Goal: Task Accomplishment & Management: Manage account settings

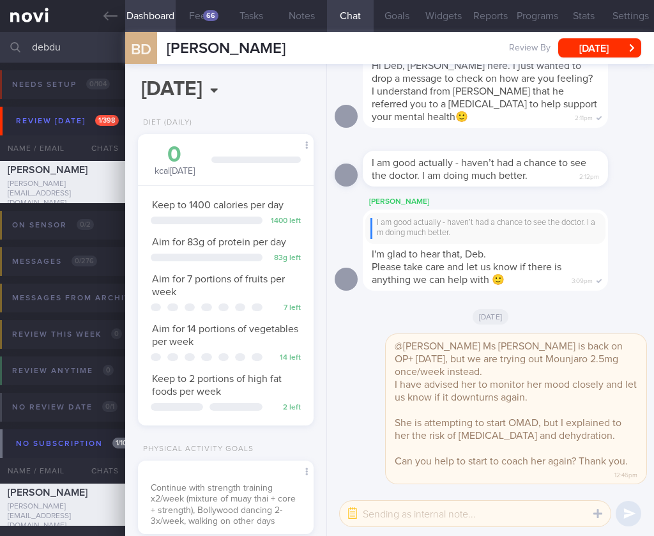
select select "9"
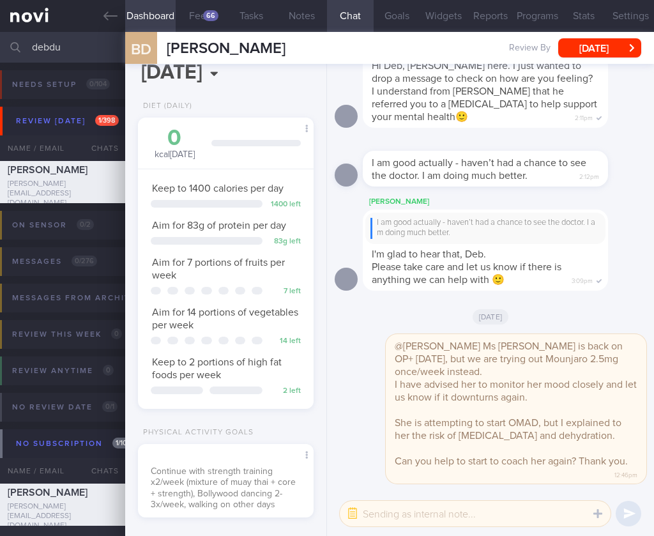
drag, startPoint x: 77, startPoint y: 55, endPoint x: -17, endPoint y: 40, distance: 95.8
click at [0, 40] on html "You are offline! Some functionality will be unavailable Patients New Users Coac…" at bounding box center [327, 268] width 654 height 536
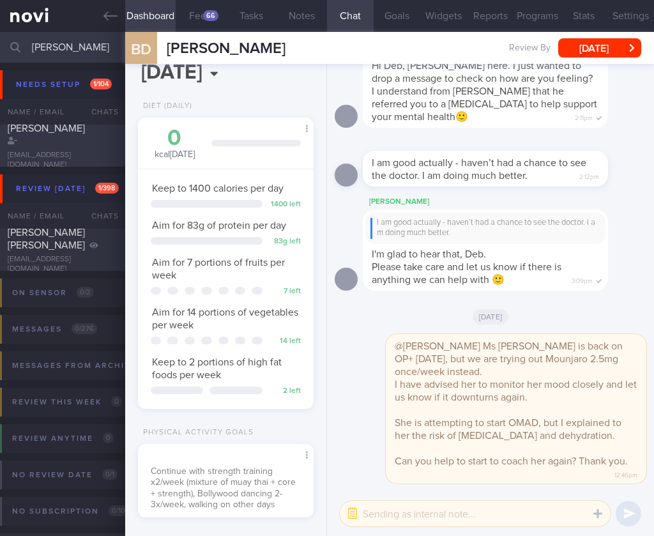
type input "[PERSON_NAME]"
click at [59, 146] on div "[PERSON_NAME] [EMAIL_ADDRESS][DOMAIN_NAME]" at bounding box center [62, 146] width 125 height 48
select select "9"
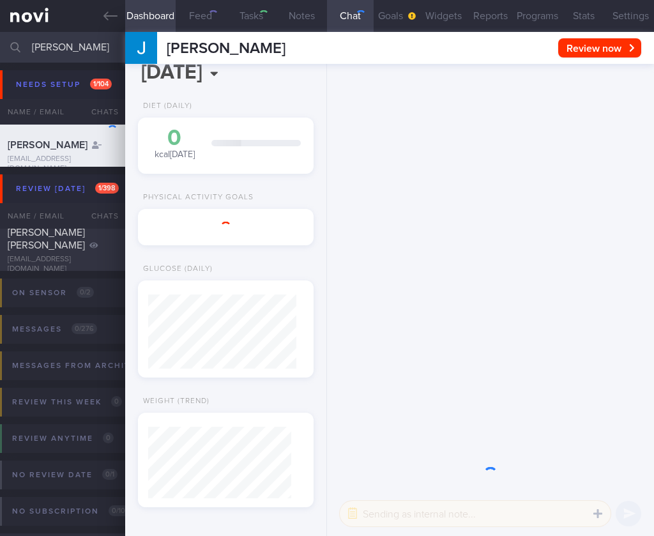
select select "Month"
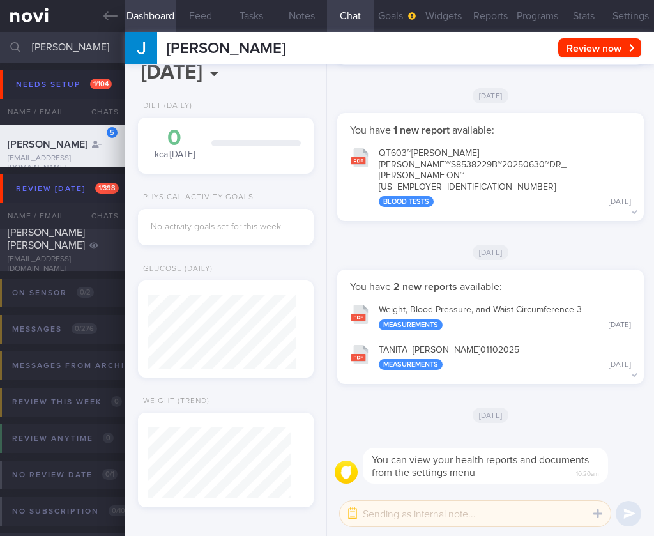
drag, startPoint x: 82, startPoint y: 48, endPoint x: -20, endPoint y: 38, distance: 102.7
click at [0, 38] on html "You are offline! Some functionality will be unavailable Patients New Users Coac…" at bounding box center [327, 268] width 654 height 536
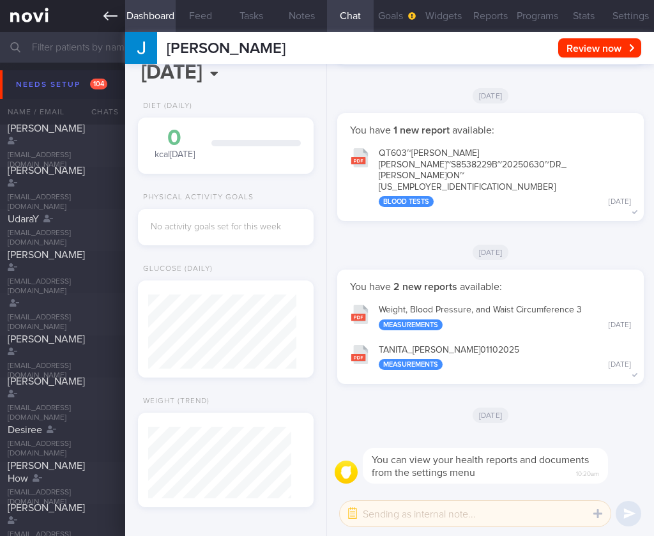
click at [104, 12] on icon at bounding box center [111, 16] width 14 height 14
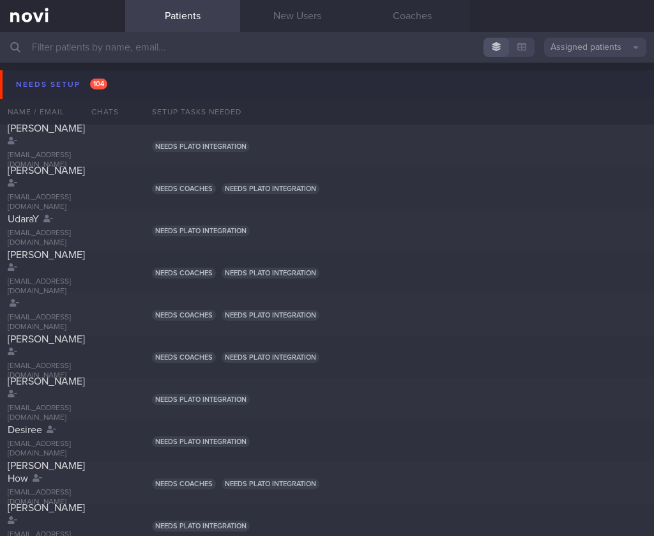
click at [135, 78] on button "Needs setup 104" at bounding box center [329, 84] width 658 height 29
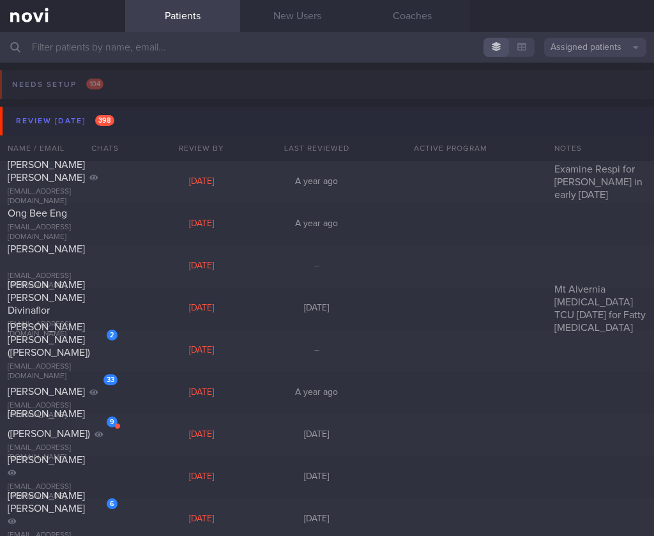
click at [128, 116] on button "Review [DATE] 398" at bounding box center [329, 121] width 658 height 29
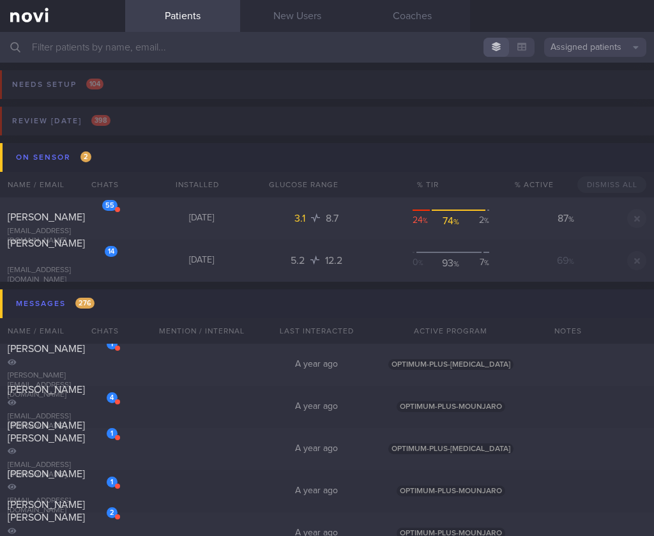
click at [118, 306] on button "Messages 276" at bounding box center [329, 304] width 658 height 29
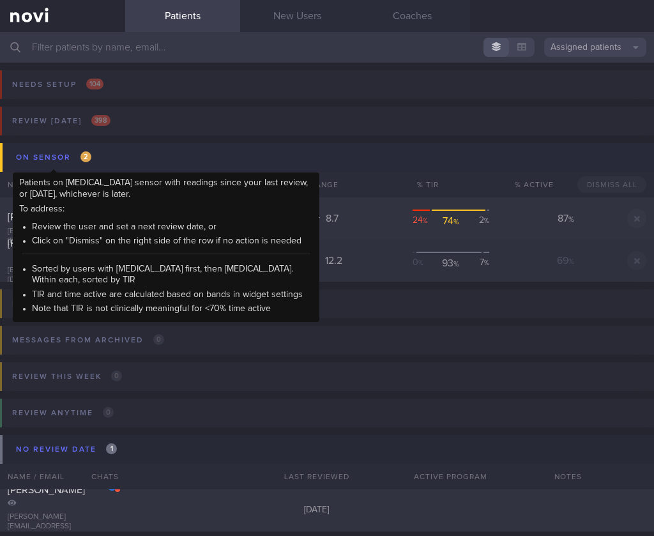
click at [93, 149] on div "On sensor 2" at bounding box center [54, 157] width 82 height 17
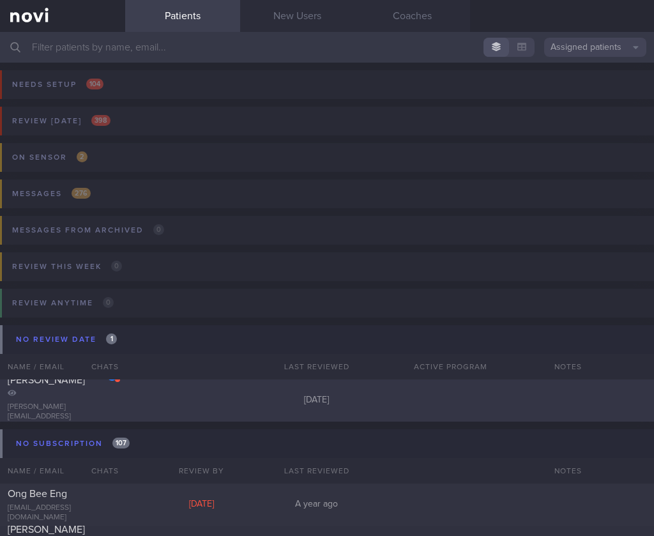
click at [157, 410] on div "6 [PERSON_NAME] Mun Jung [EMAIL_ADDRESS][PERSON_NAME][DOMAIN_NAME] [DATE]" at bounding box center [327, 401] width 654 height 42
select select "9"
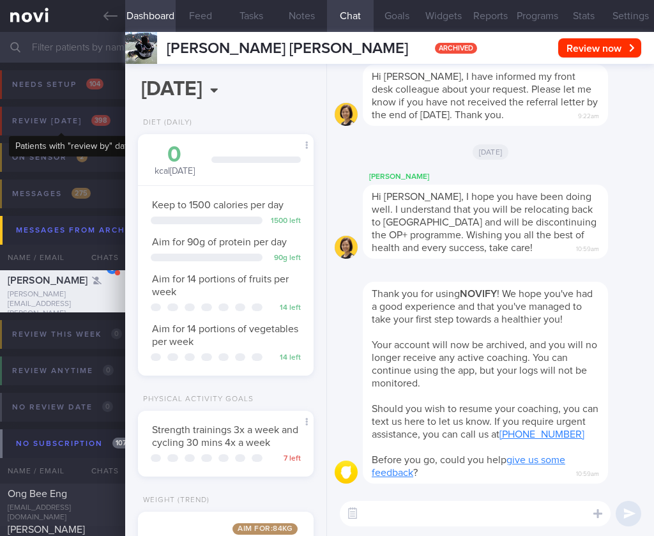
click at [86, 128] on div "Review [DATE] 398" at bounding box center [61, 120] width 105 height 17
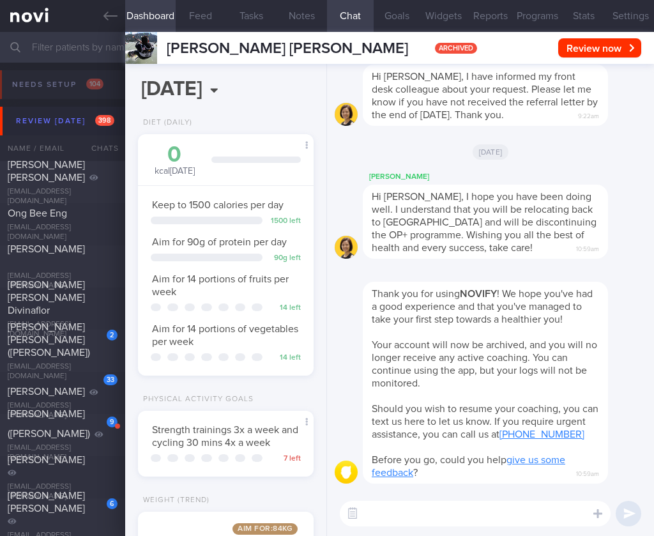
click at [106, 49] on input "text" at bounding box center [327, 47] width 654 height 31
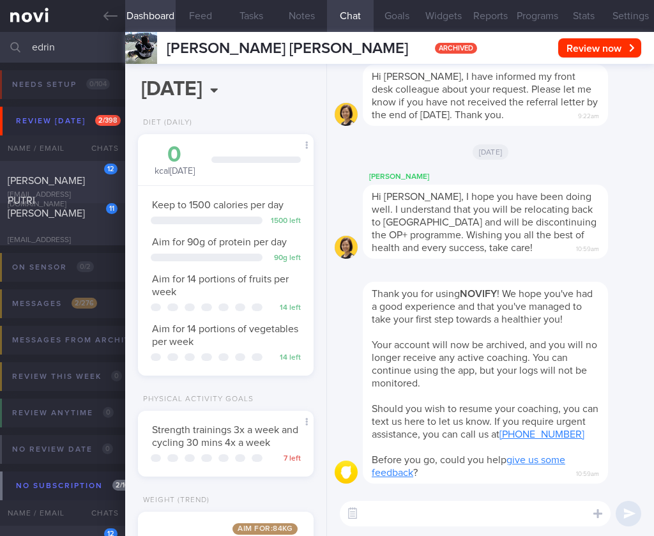
type input "edrin"
click at [50, 178] on div "[PERSON_NAME]" at bounding box center [61, 171] width 107 height 33
select select "8"
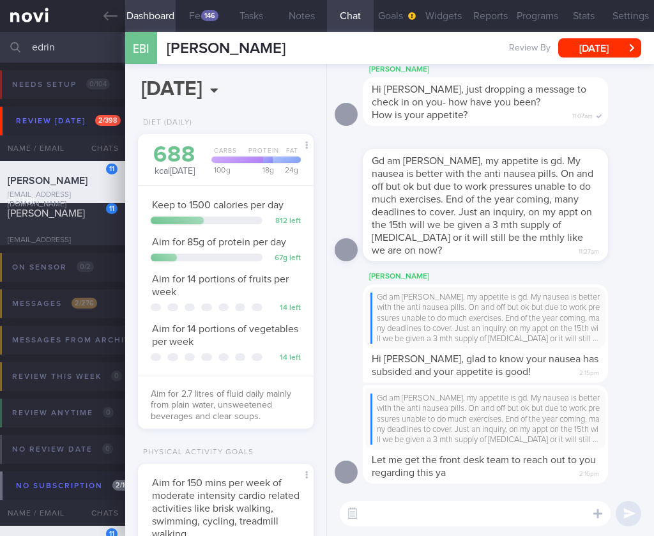
scroll to position [74, 148]
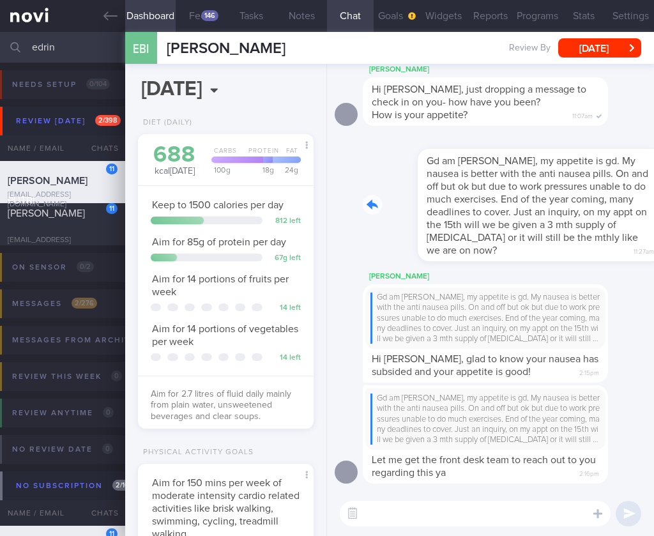
drag, startPoint x: 595, startPoint y: 251, endPoint x: 586, endPoint y: 254, distance: 9.7
click at [601, 251] on div "Gd am [PERSON_NAME], my appetite is gd. My nausea is better with the anti nause…" at bounding box center [505, 198] width 284 height 128
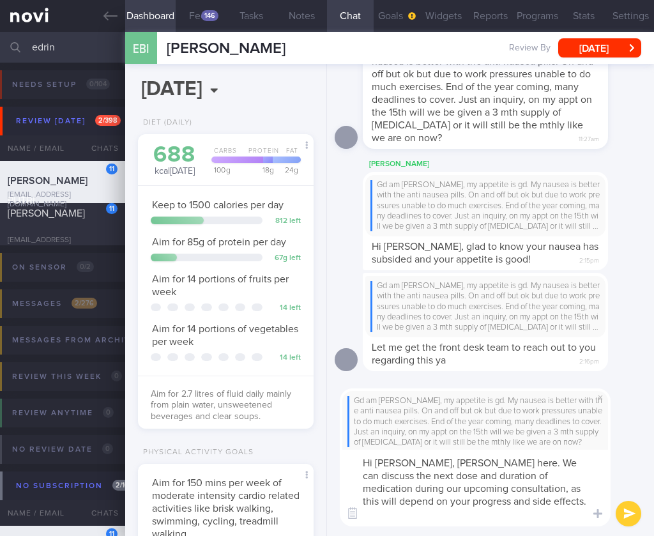
scroll to position [0, 0]
type textarea "Hi [PERSON_NAME], [PERSON_NAME] here. We can discuss the next dose and duration…"
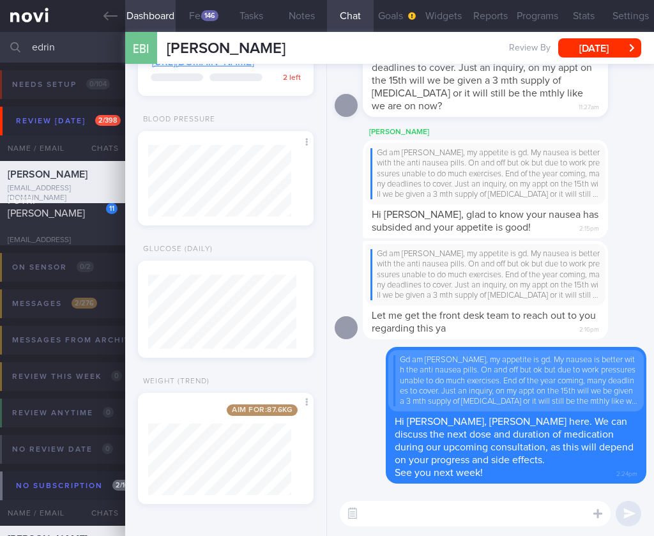
scroll to position [630, 0]
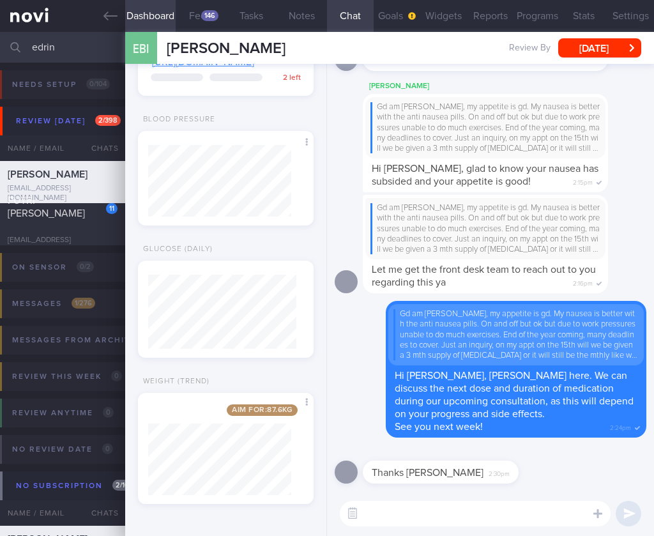
drag, startPoint x: 69, startPoint y: 48, endPoint x: 1, endPoint y: 40, distance: 68.3
click at [1, 40] on div "edrin Assigned patients Assigned patients All active patients Archived patients" at bounding box center [327, 47] width 654 height 31
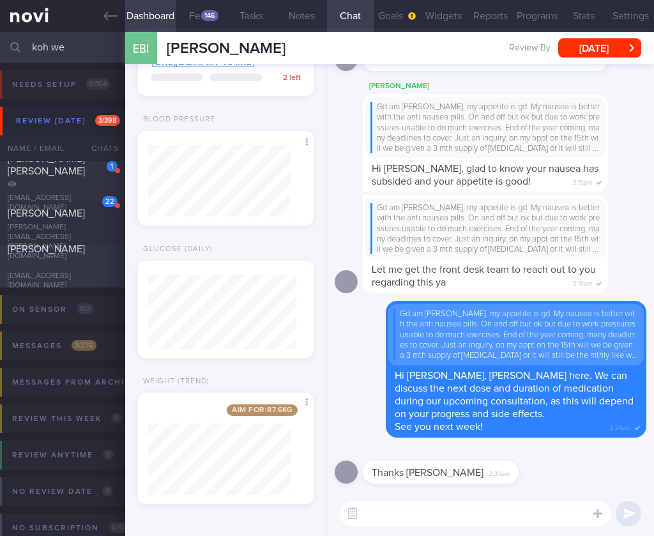
type input "koh we"
click at [26, 254] on span "[PERSON_NAME]" at bounding box center [46, 249] width 77 height 10
select select "9"
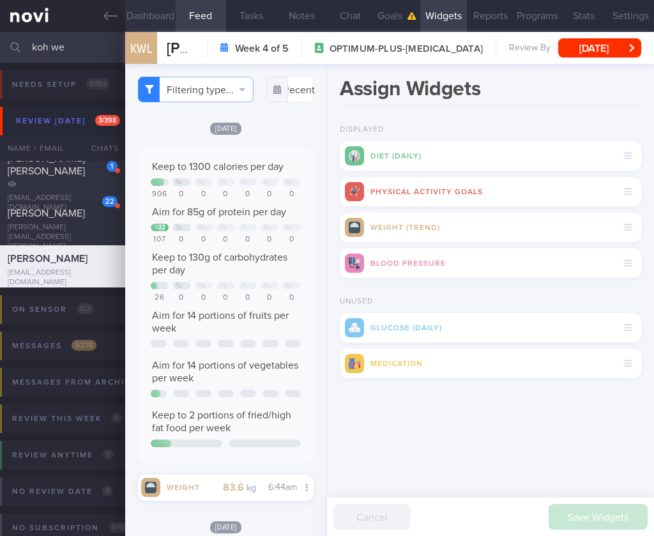
click at [144, 13] on button "Dashboard" at bounding box center [150, 16] width 50 height 32
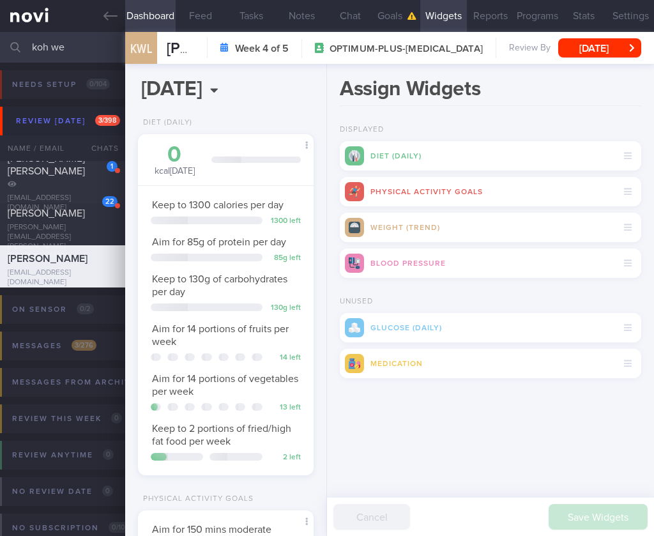
scroll to position [72, 143]
click at [343, 19] on button "Chat" at bounding box center [350, 16] width 47 height 32
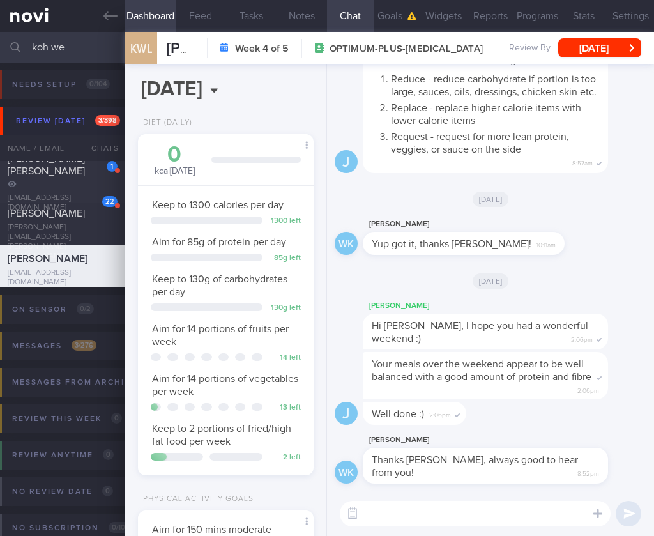
drag, startPoint x: 74, startPoint y: 45, endPoint x: -68, endPoint y: 37, distance: 142.1
click at [0, 37] on html "You are offline! Some functionality will be unavailable Patients New Users Coac…" at bounding box center [327, 268] width 654 height 536
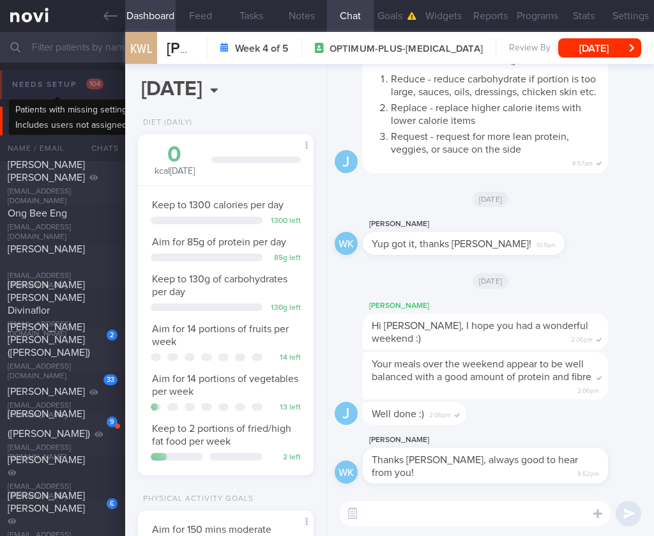
click at [77, 89] on div "Needs setup 104" at bounding box center [58, 84] width 98 height 17
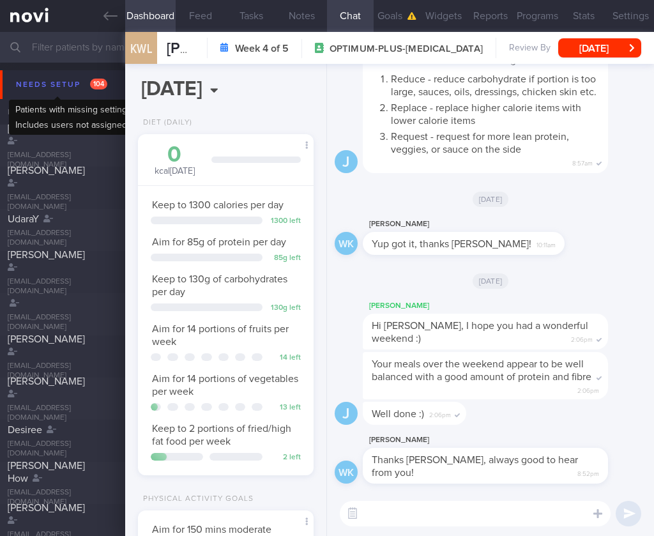
click at [77, 88] on div "Needs setup 104" at bounding box center [62, 84] width 98 height 17
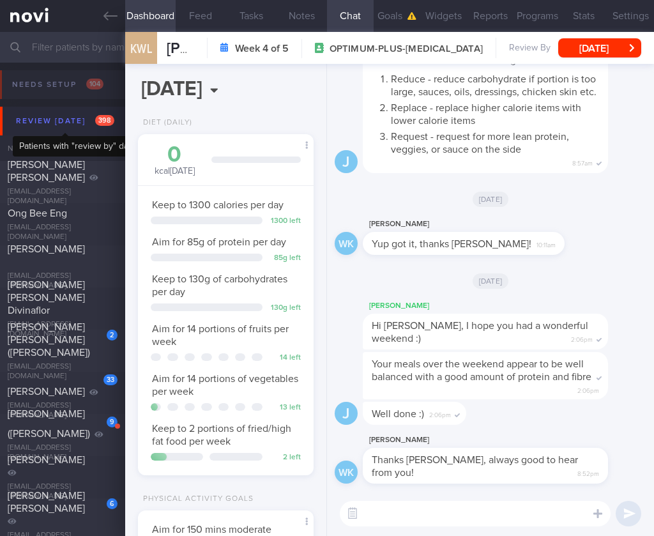
click at [75, 121] on div "Review [DATE] 398" at bounding box center [65, 120] width 105 height 17
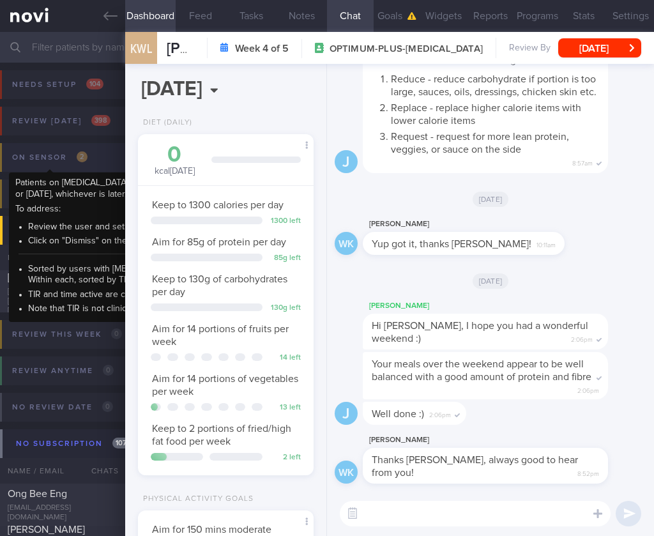
click at [85, 165] on div "On sensor 2" at bounding box center [50, 157] width 82 height 17
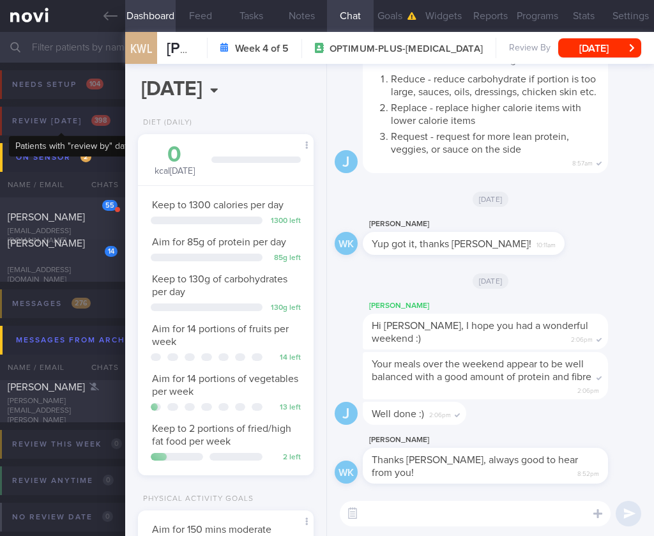
click at [73, 113] on div "Review [DATE] 398" at bounding box center [61, 120] width 105 height 17
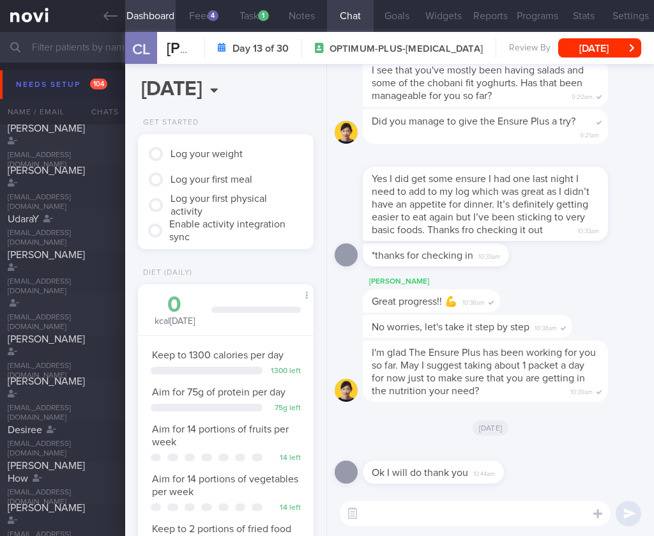
scroll to position [90, 143]
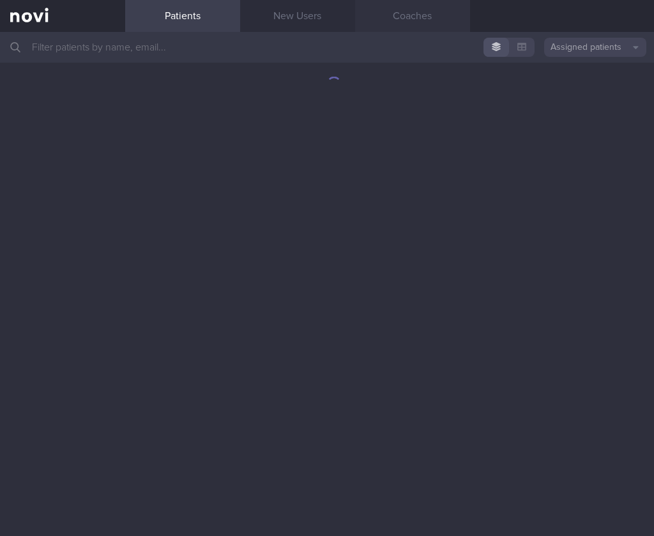
click at [405, 17] on link "Coaches" at bounding box center [412, 16] width 115 height 32
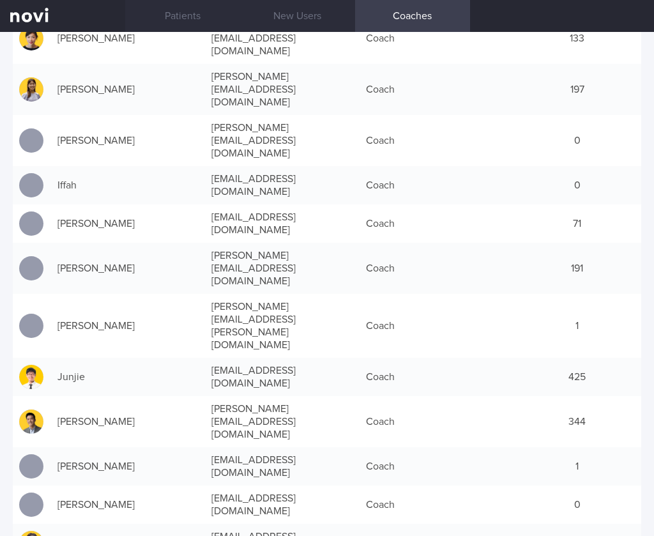
scroll to position [187, 0]
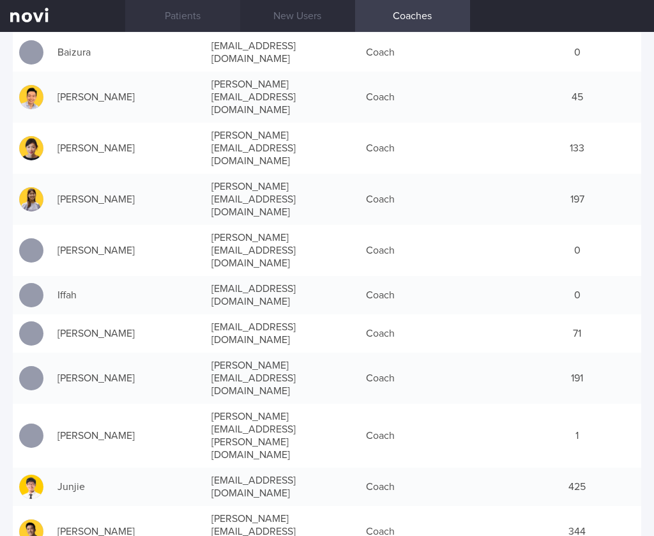
click at [189, 22] on link "Patients" at bounding box center [182, 16] width 115 height 32
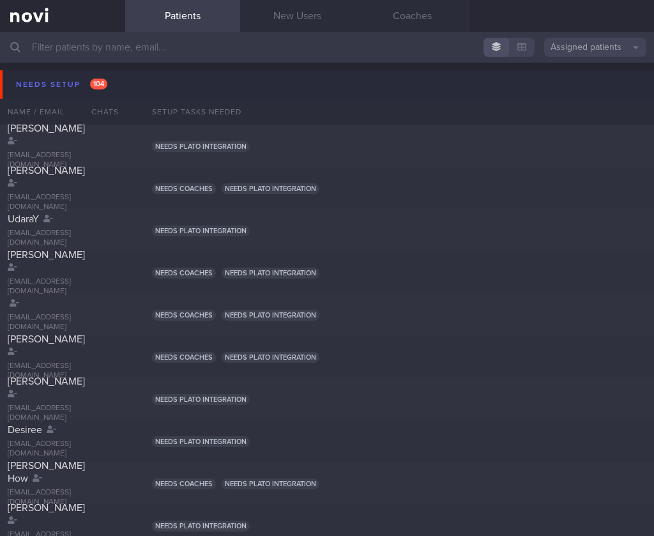
click at [97, 88] on span "104" at bounding box center [98, 84] width 17 height 11
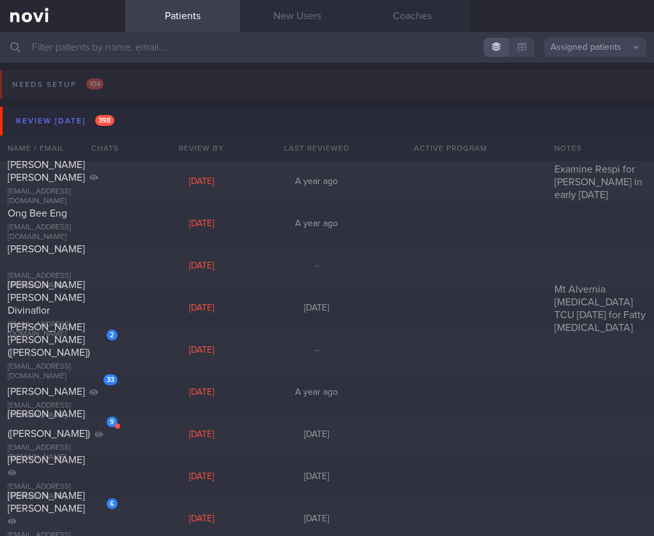
click at [141, 122] on button "Review [DATE] 398" at bounding box center [329, 121] width 658 height 29
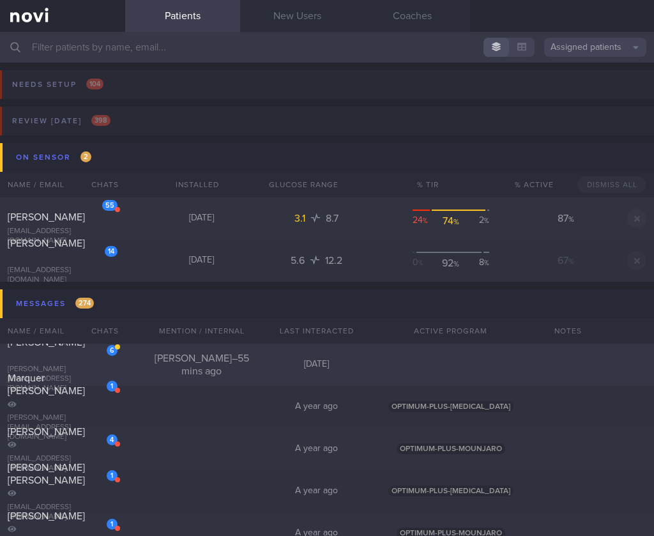
click at [233, 354] on div "Sharon Gill – 55 mins ago" at bounding box center [201, 365] width 115 height 26
select select "9"
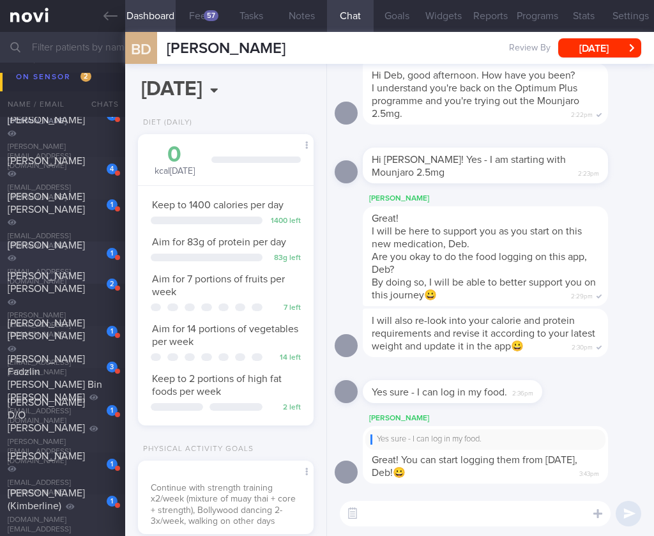
scroll to position [93, 0]
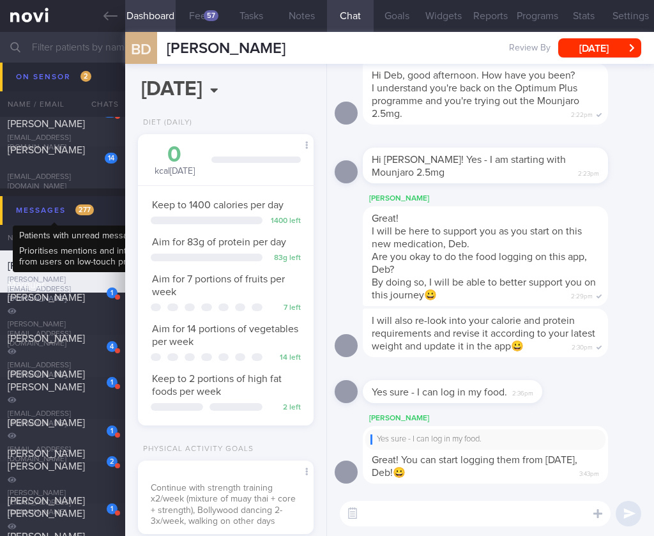
click at [72, 210] on div "Messages 277" at bounding box center [55, 210] width 84 height 17
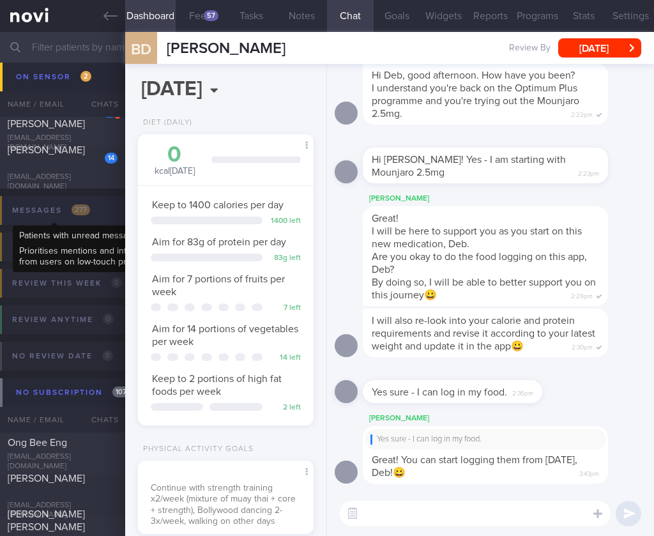
click at [72, 208] on span "277" at bounding box center [81, 210] width 19 height 11
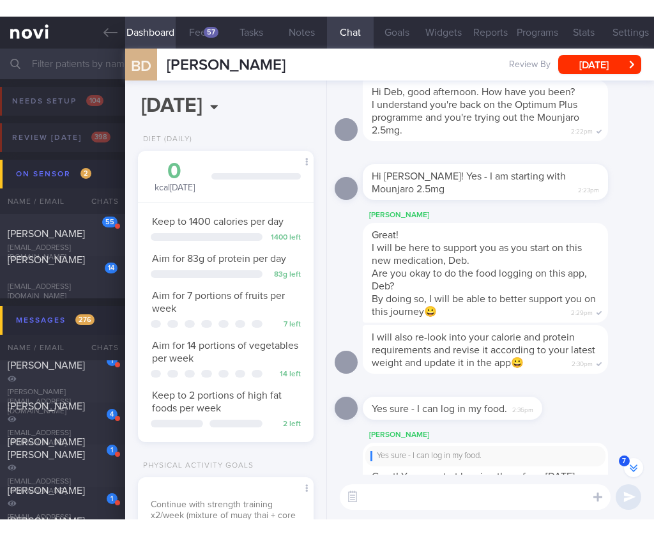
scroll to position [0, 0]
